Goal: Task Accomplishment & Management: Manage account settings

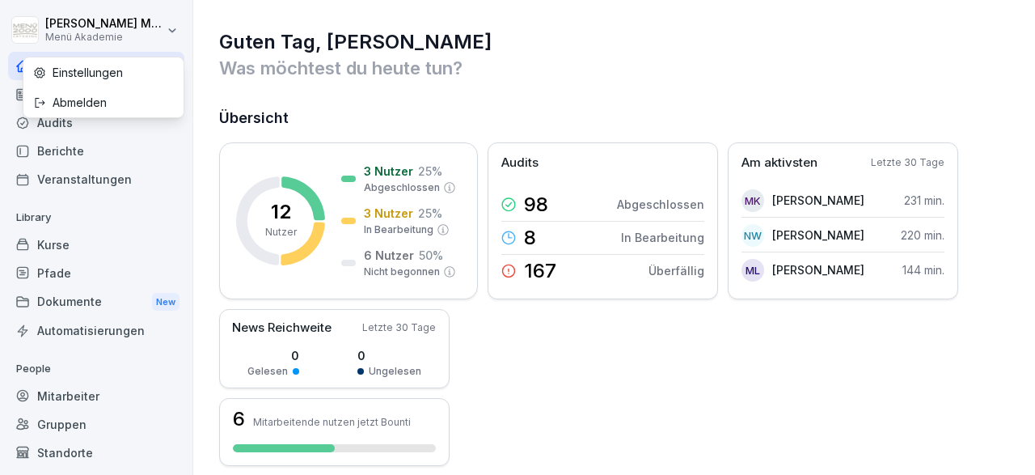
click at [176, 31] on html "[PERSON_NAME] Menü Akademie Home News Audits Berichte Veranstaltungen Library K…" at bounding box center [517, 237] width 1035 height 475
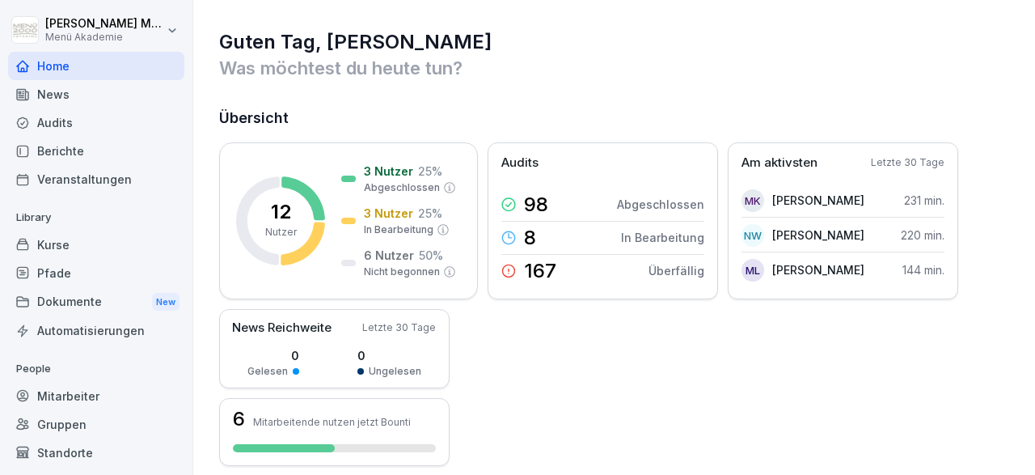
scroll to position [72, 0]
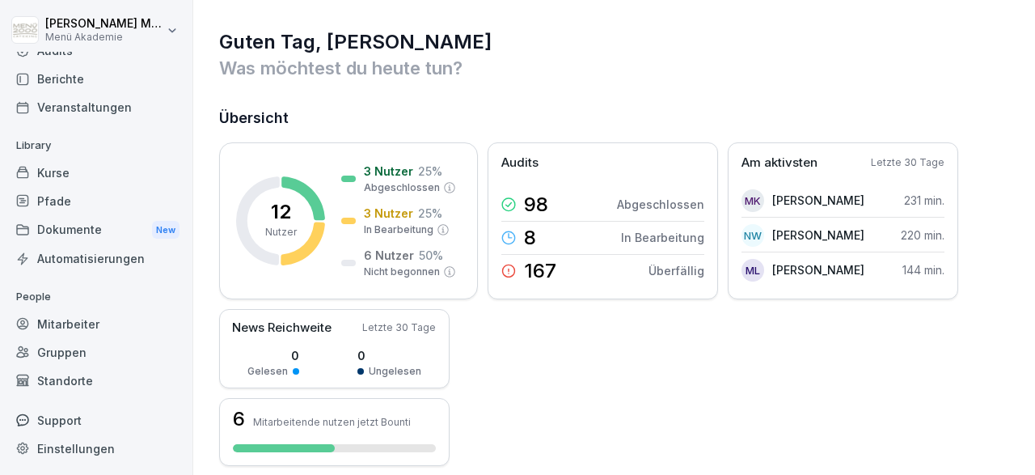
click at [64, 313] on div "Mitarbeiter" at bounding box center [96, 324] width 176 height 28
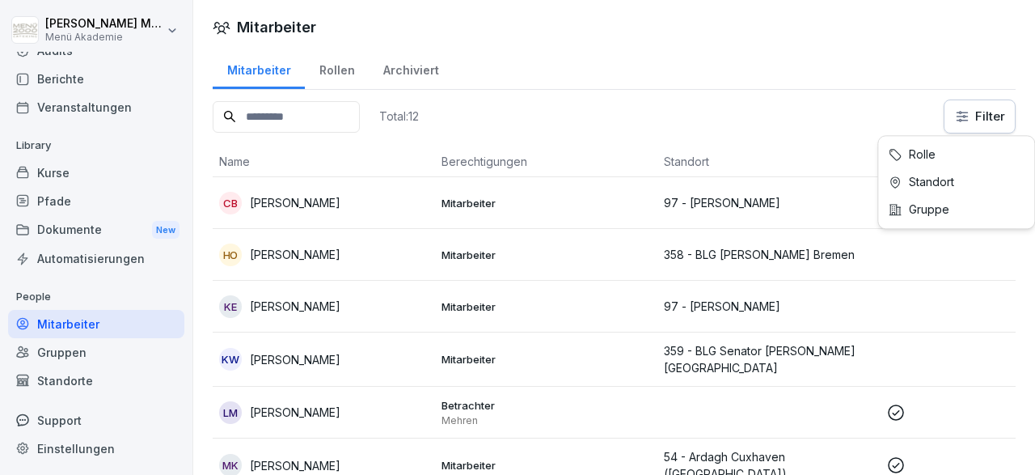
scroll to position [72, 0]
click at [966, 117] on html "[PERSON_NAME] Menü Akademie Home News Audits Berichte Veranstaltungen Library K…" at bounding box center [517, 237] width 1035 height 475
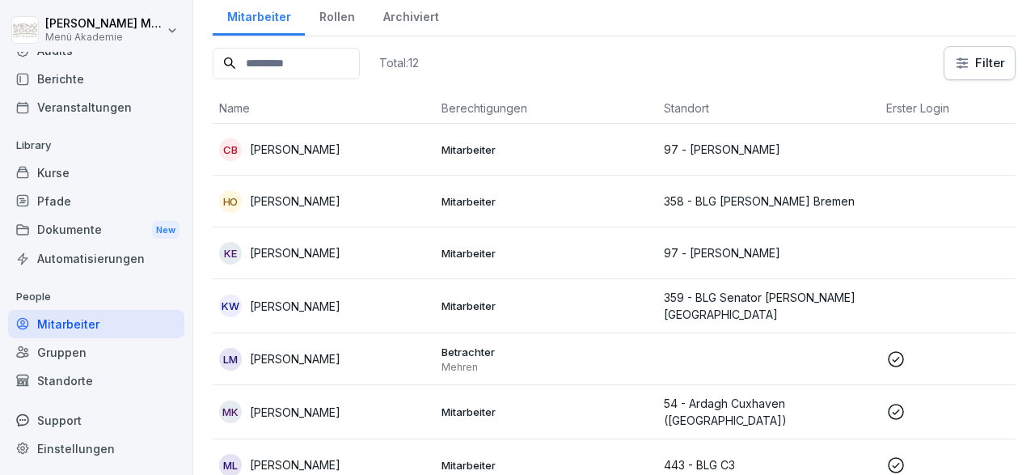
scroll to position [0, 0]
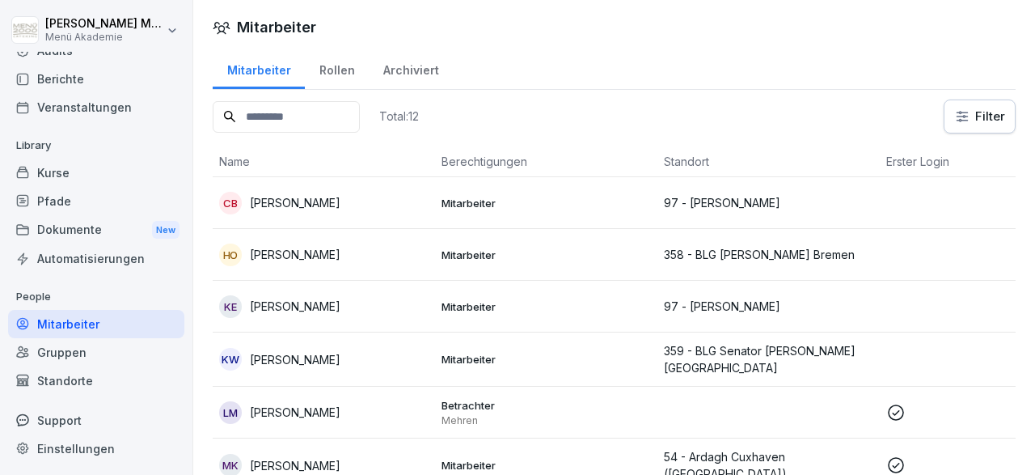
click at [336, 74] on div "Rollen" at bounding box center [337, 68] width 64 height 41
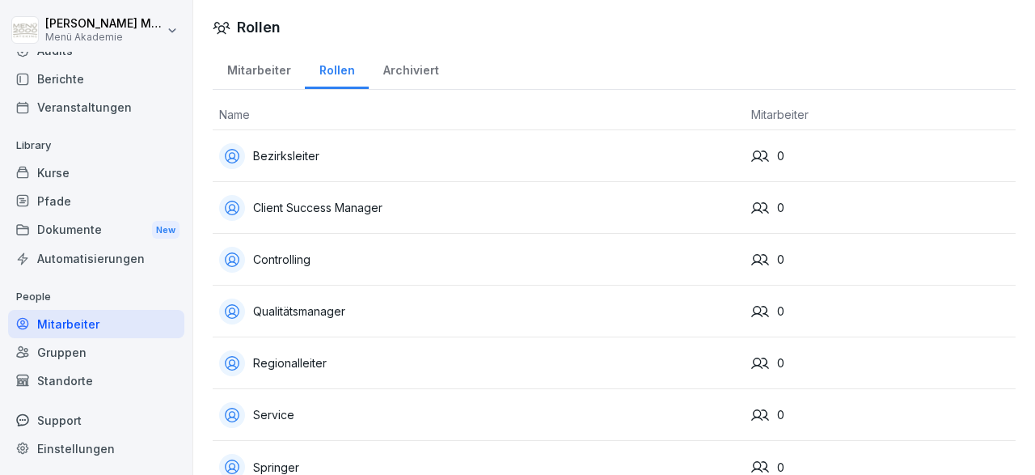
click at [400, 69] on div "Archiviert" at bounding box center [411, 68] width 84 height 41
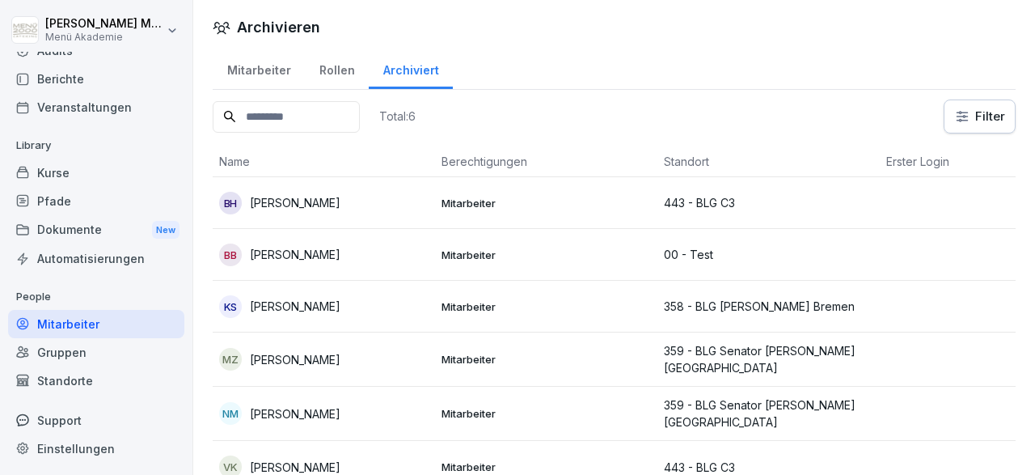
click at [276, 72] on div "Mitarbeiter" at bounding box center [259, 68] width 92 height 41
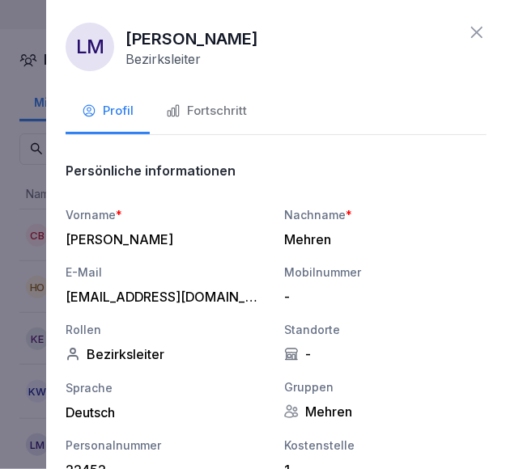
click at [485, 34] on icon at bounding box center [476, 32] width 19 height 19
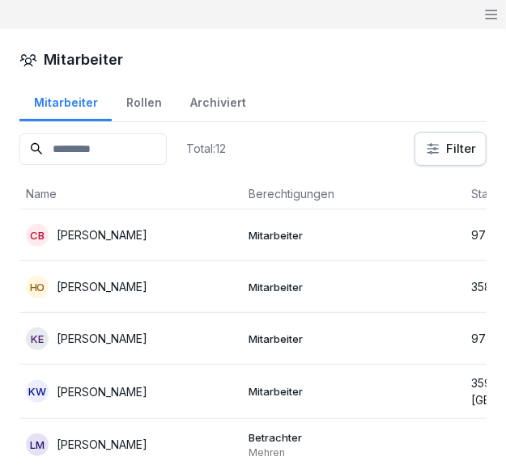
click at [109, 389] on p "[PERSON_NAME]" at bounding box center [102, 391] width 91 height 17
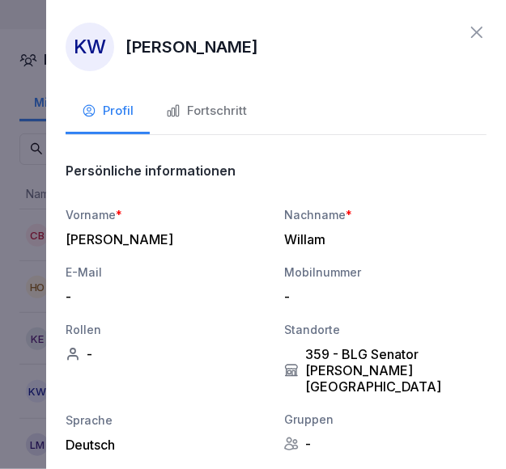
click at [476, 29] on icon at bounding box center [476, 32] width 19 height 19
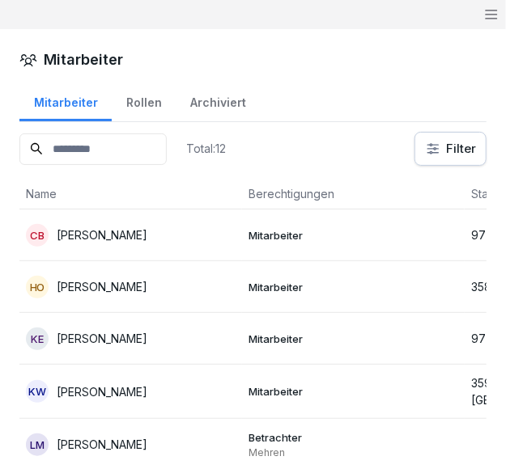
click at [282, 339] on p "Mitarbeiter" at bounding box center [353, 339] width 210 height 15
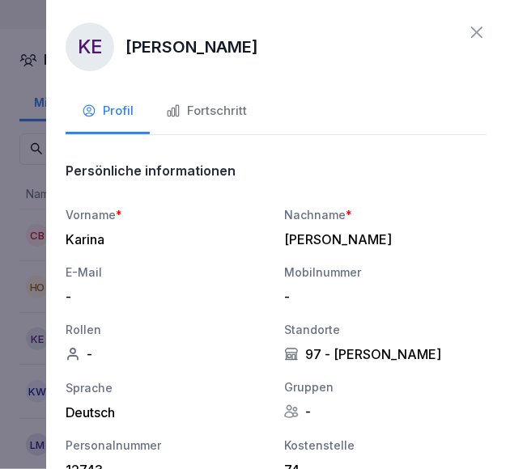
click at [481, 32] on icon at bounding box center [476, 32] width 19 height 19
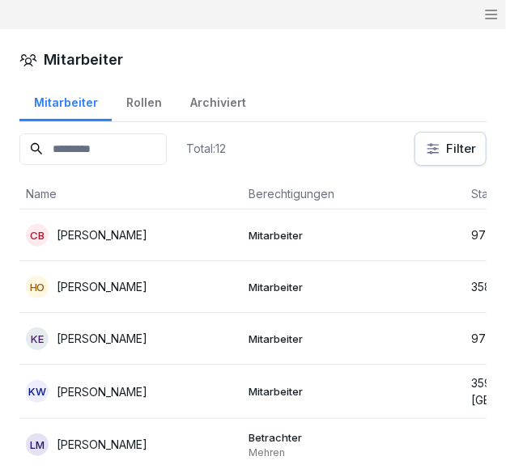
click at [298, 231] on p "Mitarbeiter" at bounding box center [353, 235] width 210 height 15
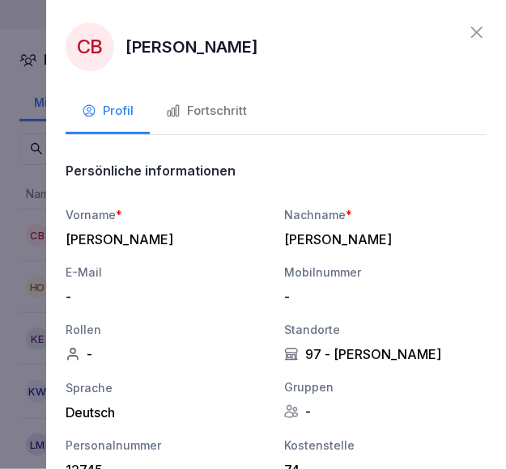
click at [476, 33] on icon at bounding box center [476, 32] width 11 height 11
